Goal: Information Seeking & Learning: Find specific fact

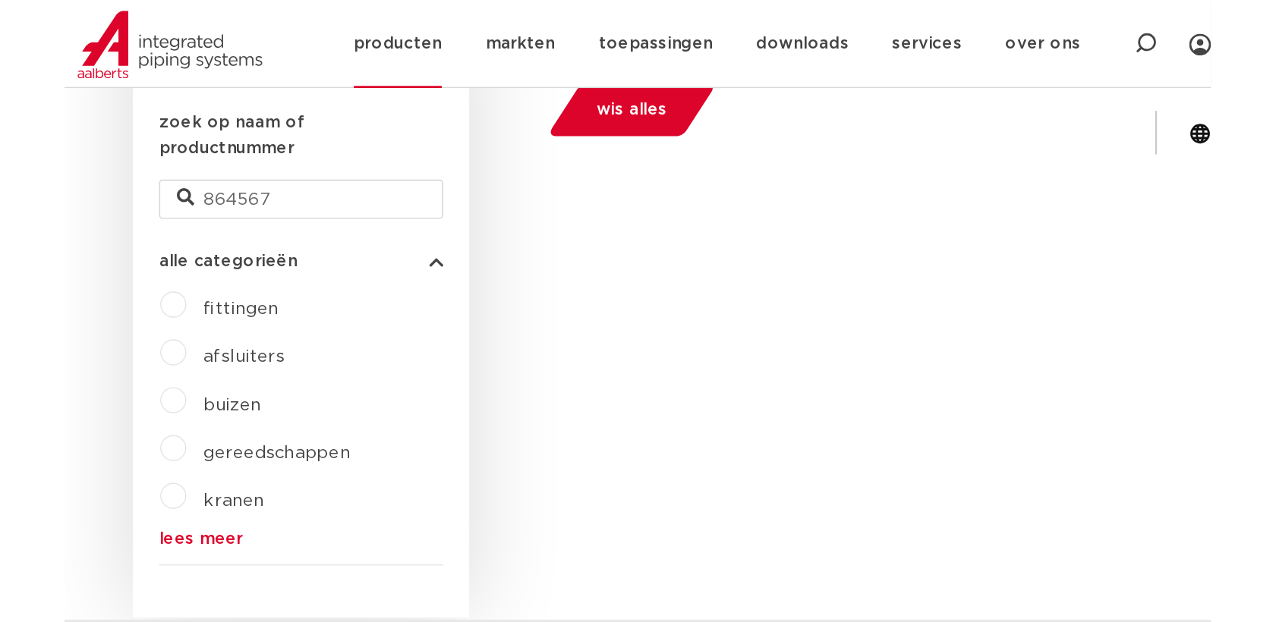
scroll to position [444, 0]
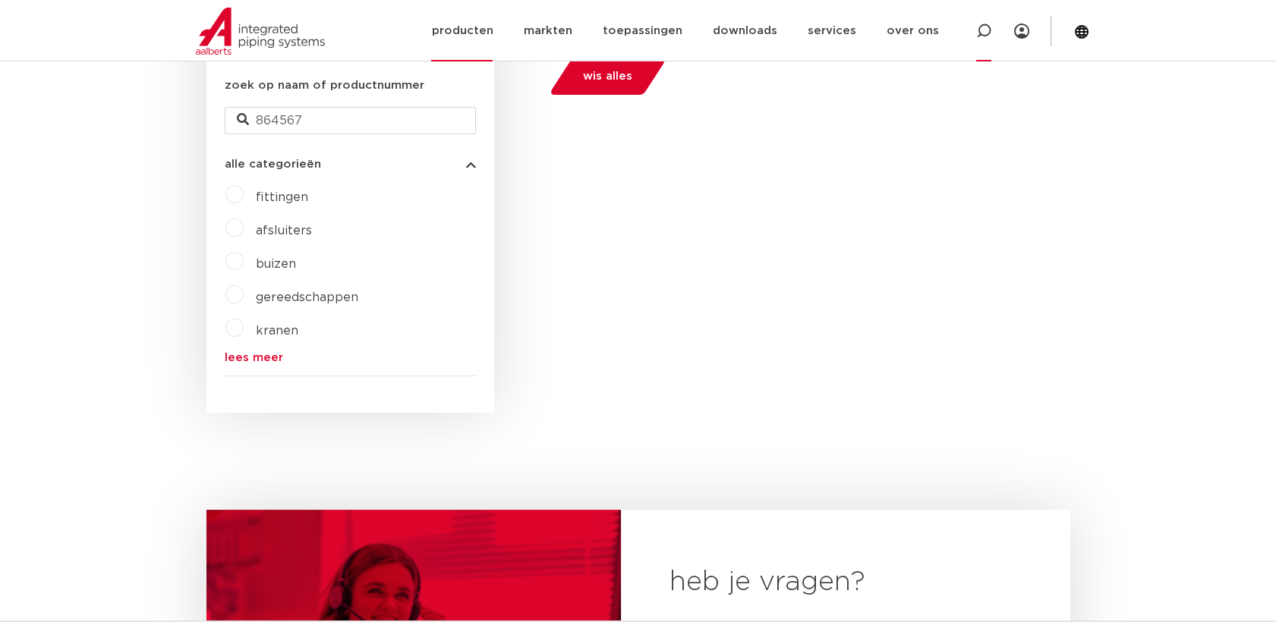
click at [991, 39] on div at bounding box center [983, 30] width 15 height 61
type input "4331AG"
click button "Zoeken" at bounding box center [0, 0] width 0 height 0
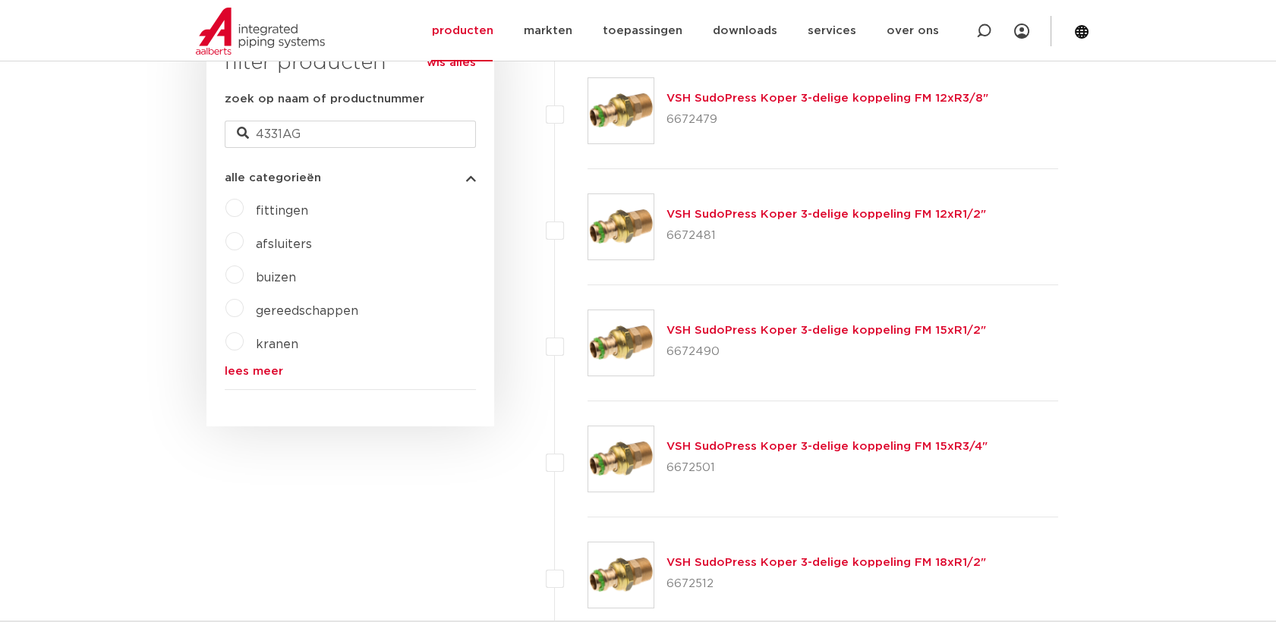
scroll to position [106, 0]
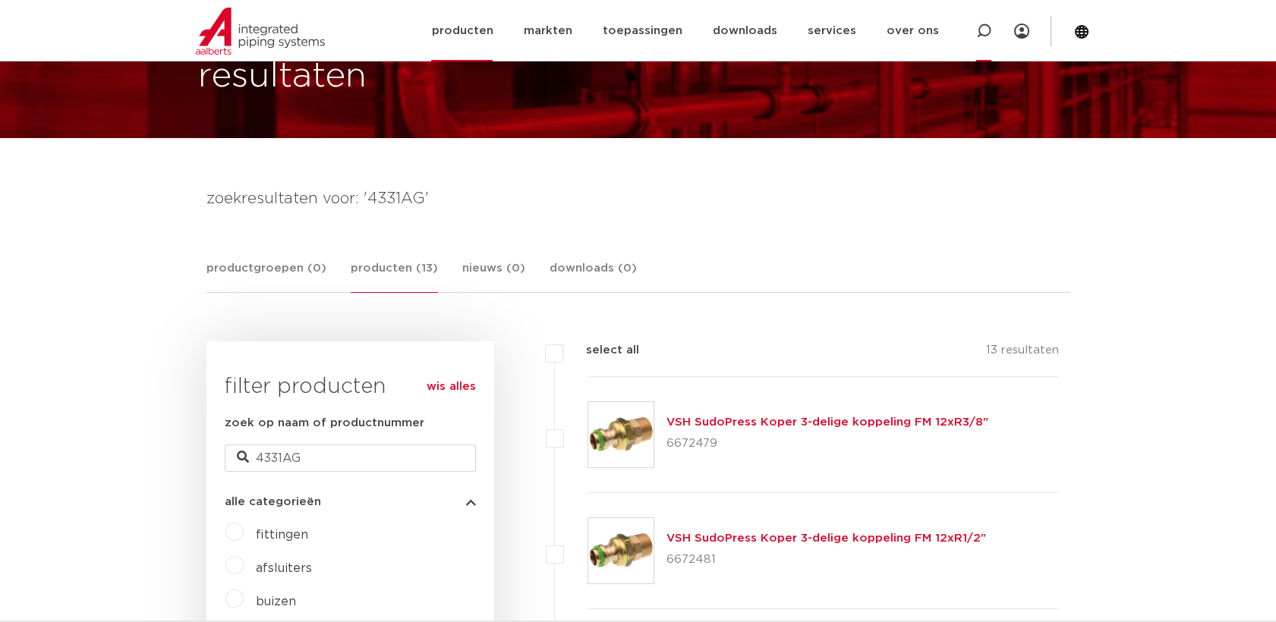
click at [981, 30] on icon at bounding box center [983, 31] width 15 height 15
click at [645, 432] on img at bounding box center [620, 434] width 65 height 65
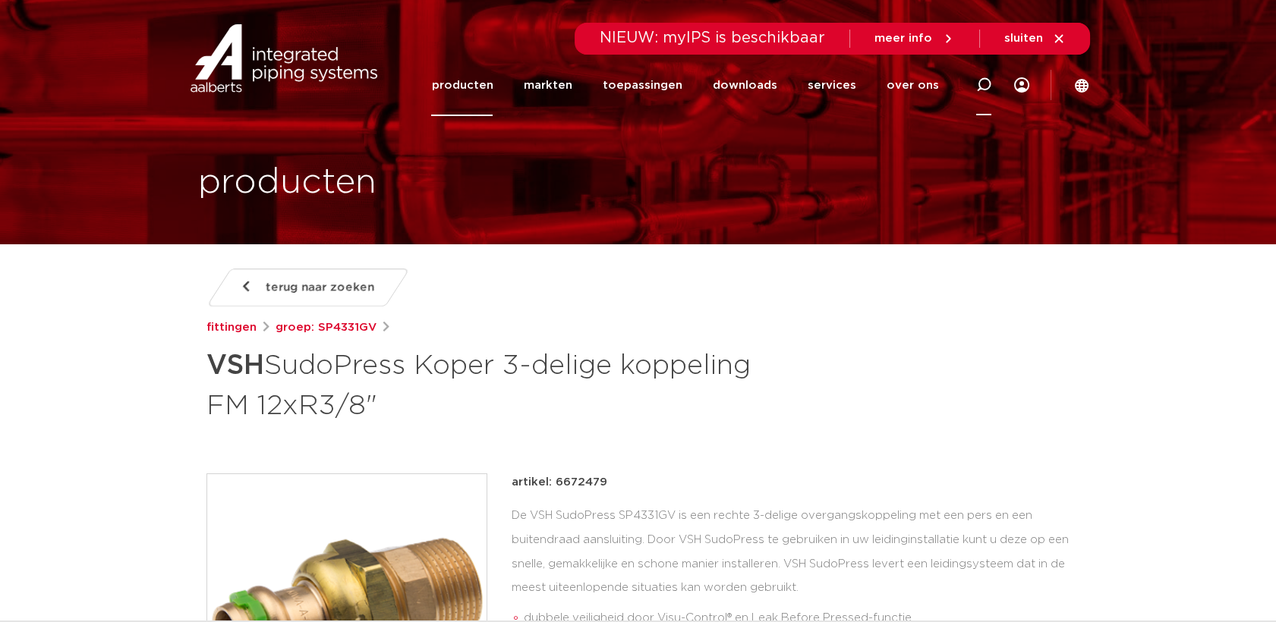
click at [991, 84] on div at bounding box center [983, 85] width 61 height 62
click at [996, 81] on icon at bounding box center [992, 87] width 21 height 21
click at [980, 81] on icon at bounding box center [984, 85] width 18 height 18
type input "6331G"
click button "Zoeken" at bounding box center [0, 0] width 0 height 0
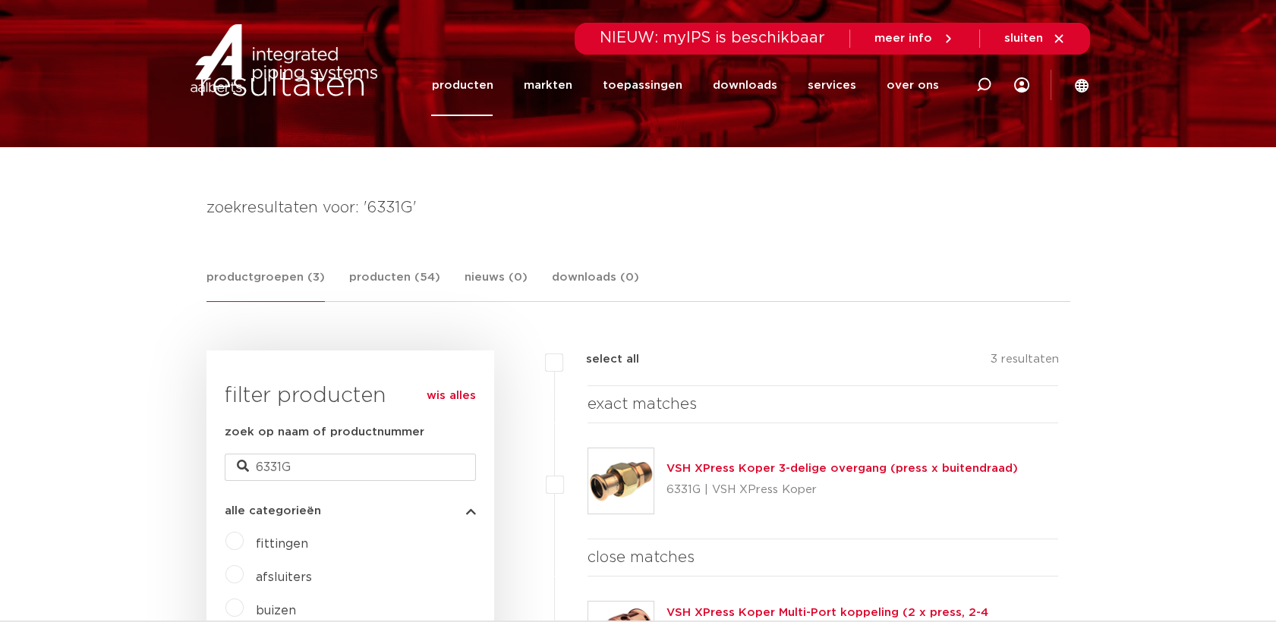
scroll to position [106, 0]
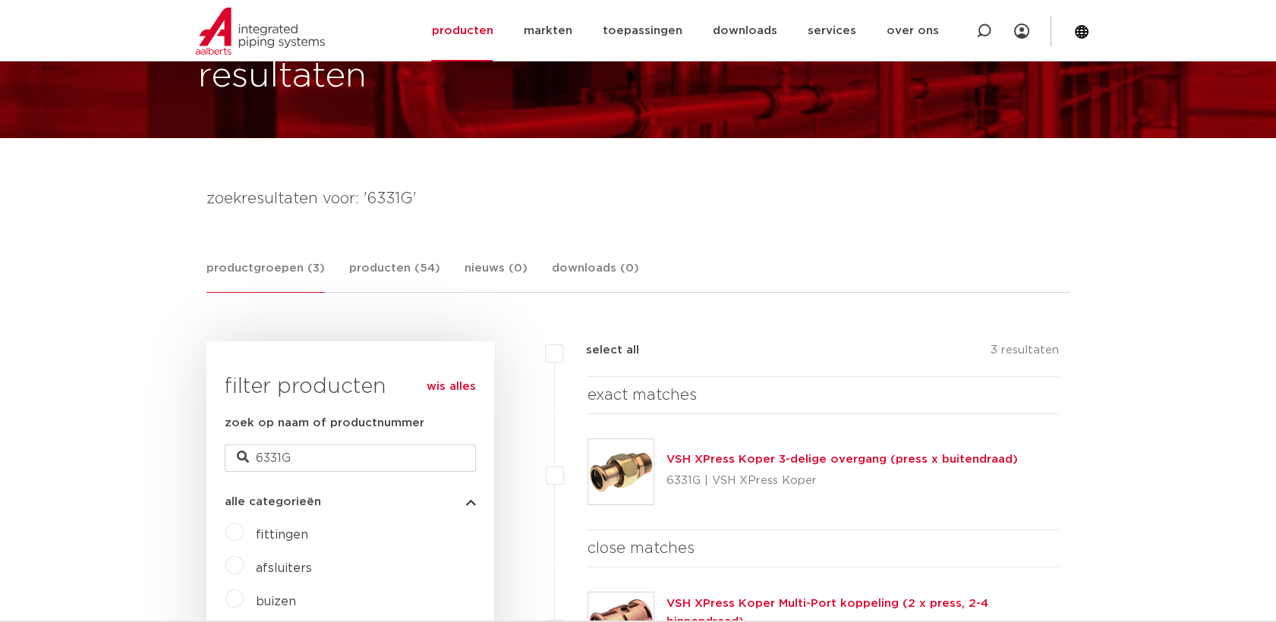
click at [644, 476] on img at bounding box center [620, 472] width 65 height 65
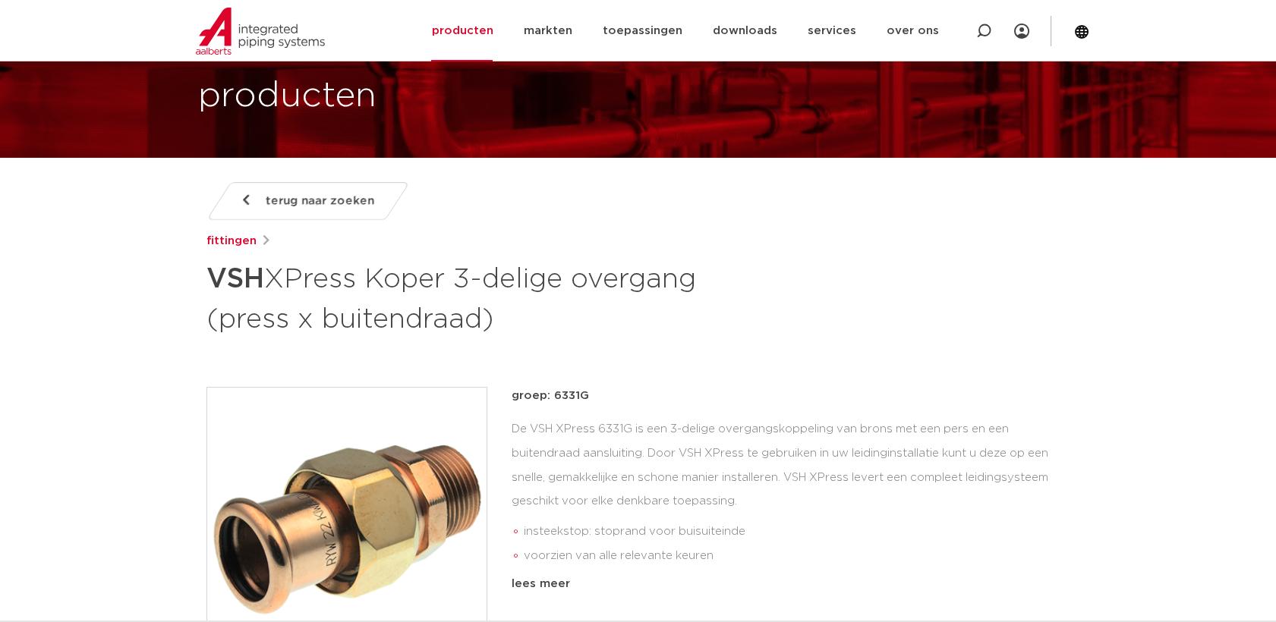
scroll to position [253, 0]
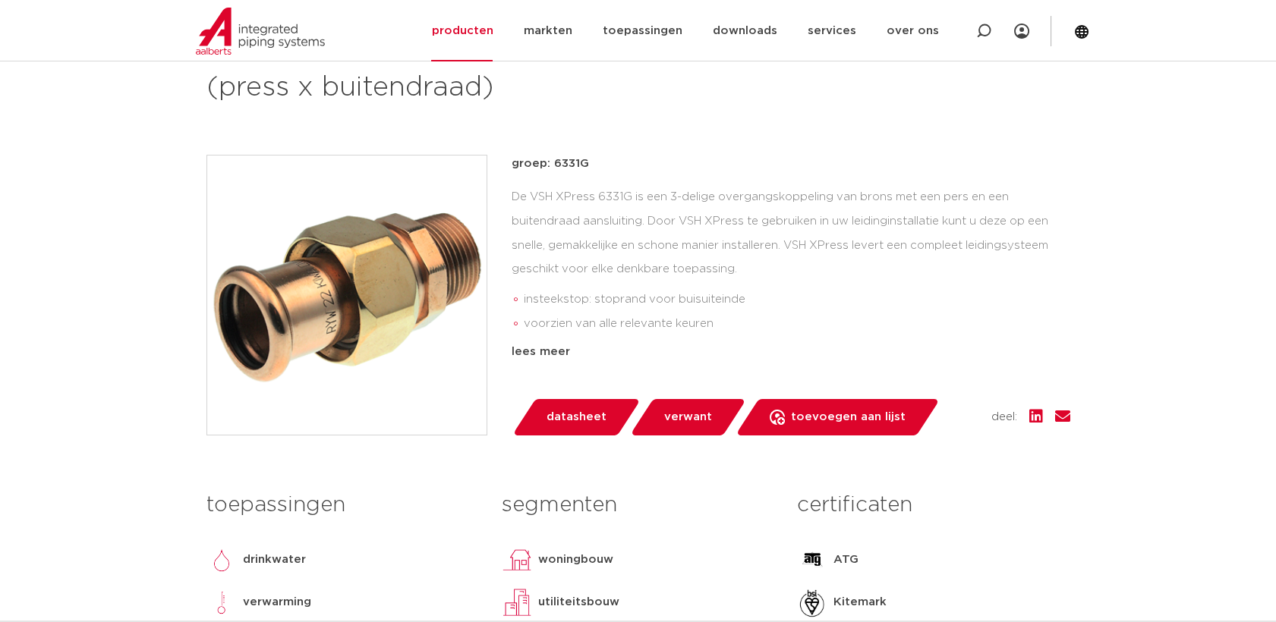
scroll to position [421, 0]
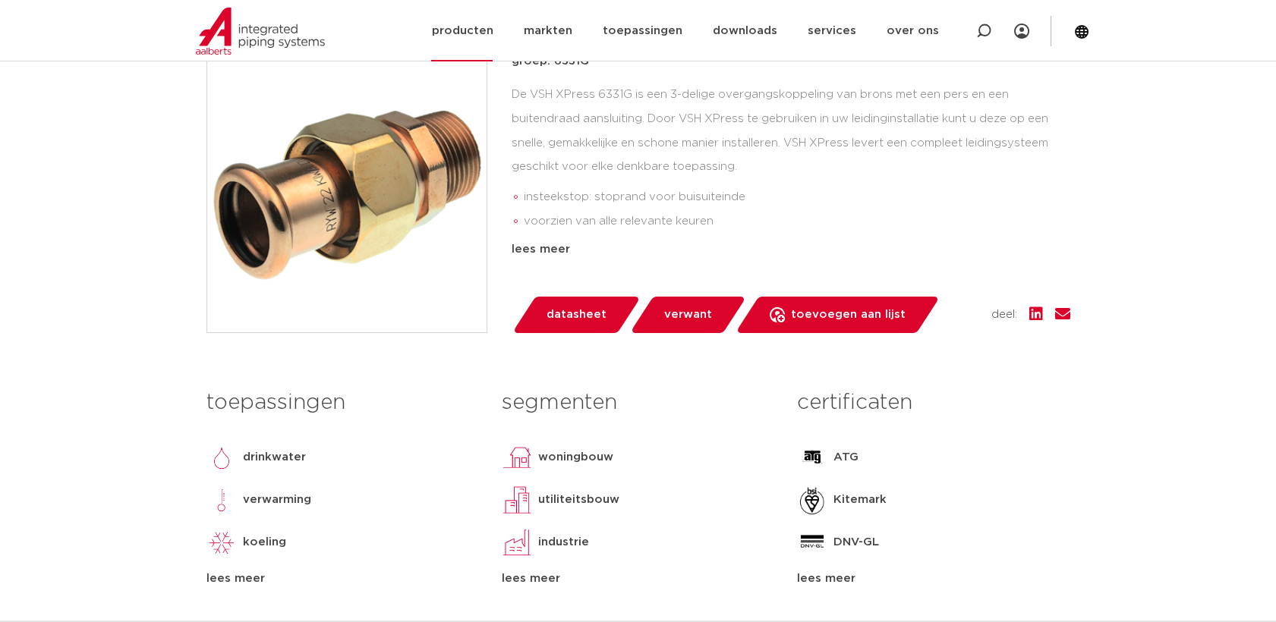
click at [982, 30] on icon at bounding box center [983, 31] width 15 height 15
paste input "6672479"
type input "6672479"
click button "Zoeken" at bounding box center [0, 0] width 0 height 0
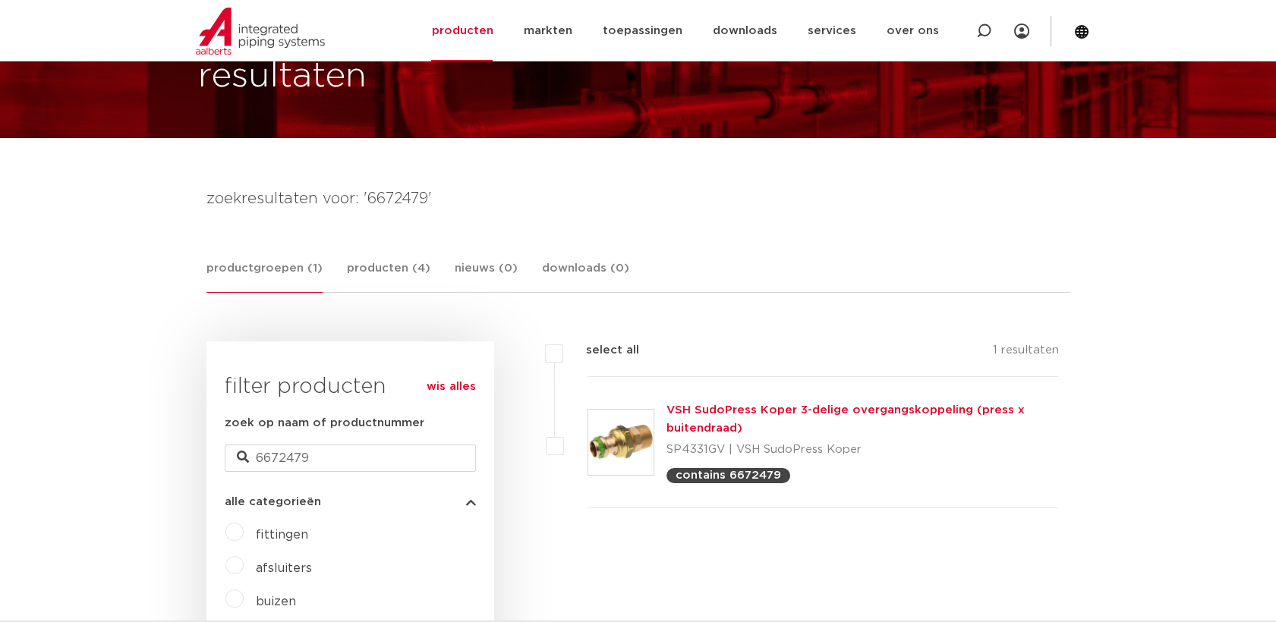
click at [621, 459] on img at bounding box center [620, 442] width 65 height 65
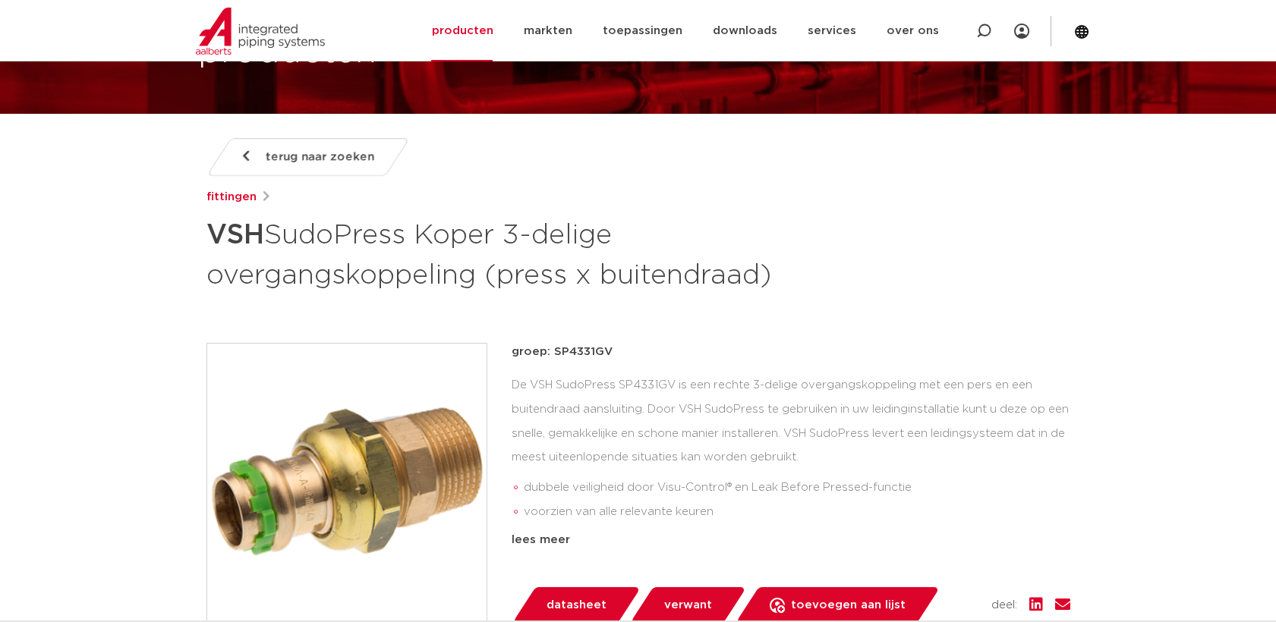
scroll to position [253, 0]
